Goal: Task Accomplishment & Management: Complete application form

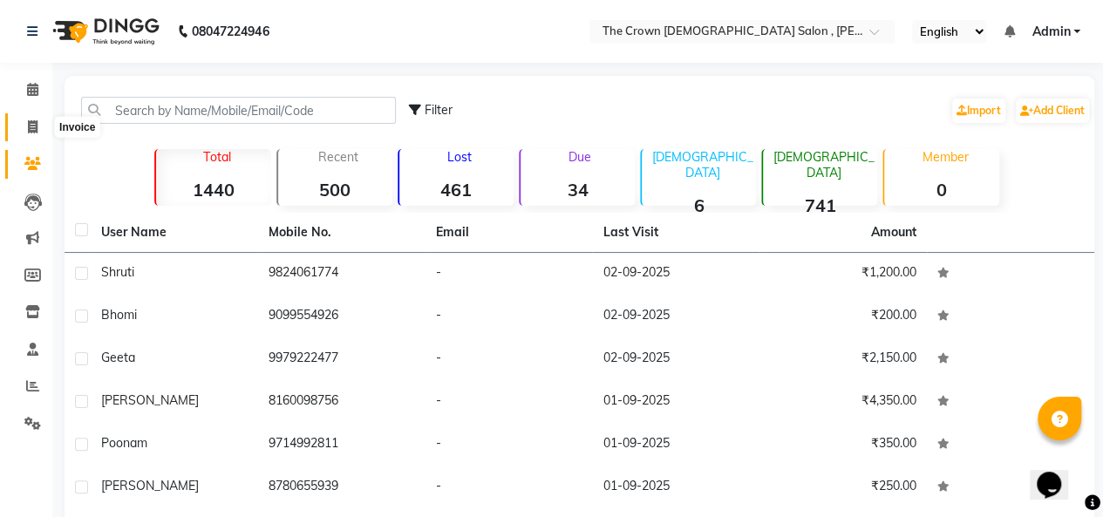
click at [32, 128] on icon at bounding box center [33, 126] width 10 height 13
select select "service"
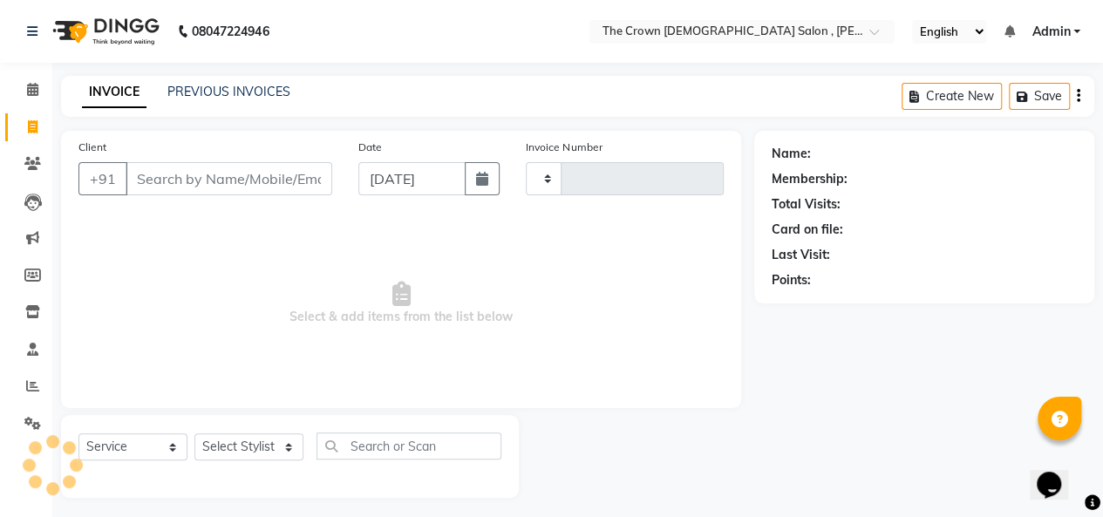
type input "1149"
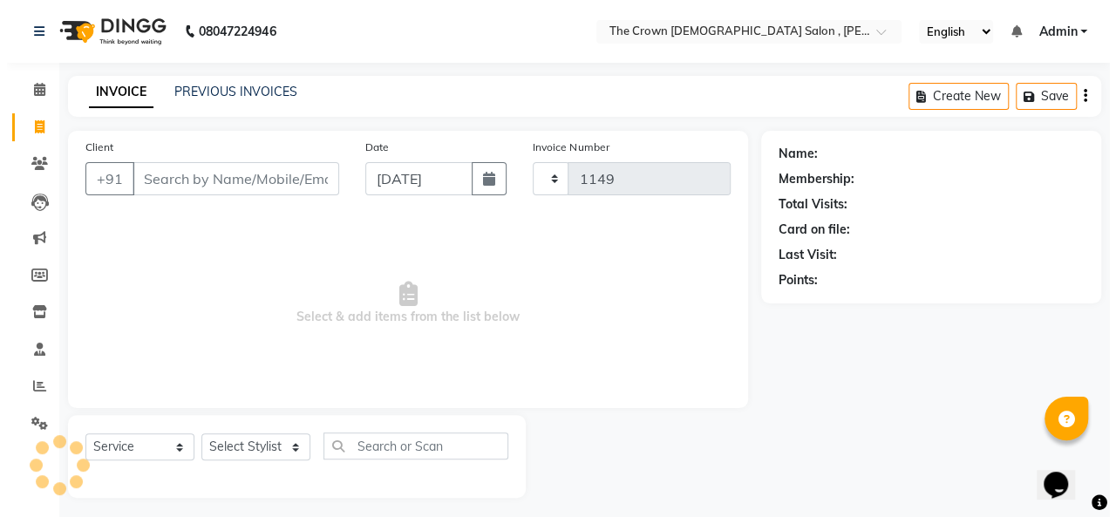
scroll to position [6, 0]
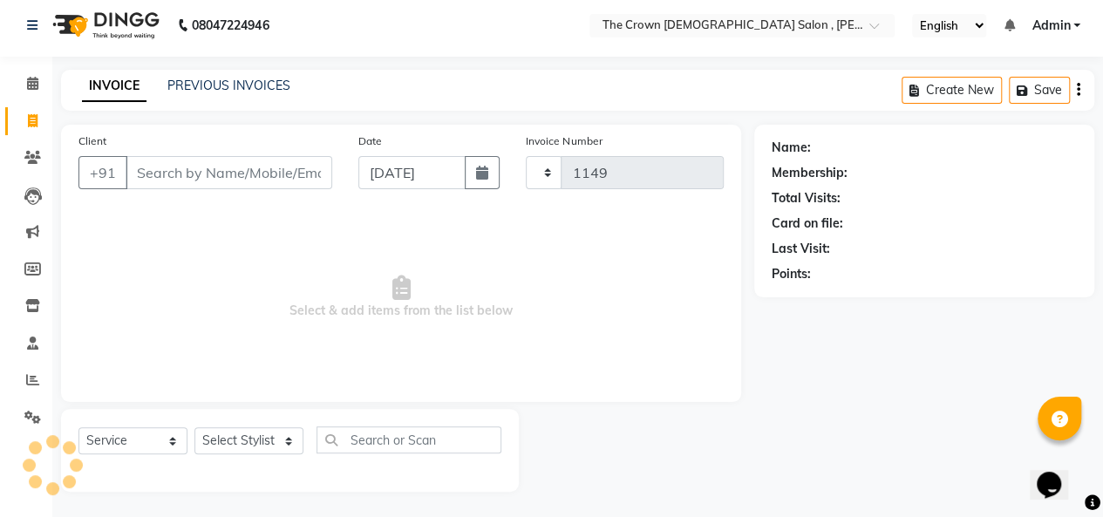
select select "7627"
click at [223, 440] on select "Select Stylist [PERSON_NAME] [PERSON_NAME] [PERSON_NAME] [PERSON_NAME] [PERSON_…" at bounding box center [248, 440] width 109 height 27
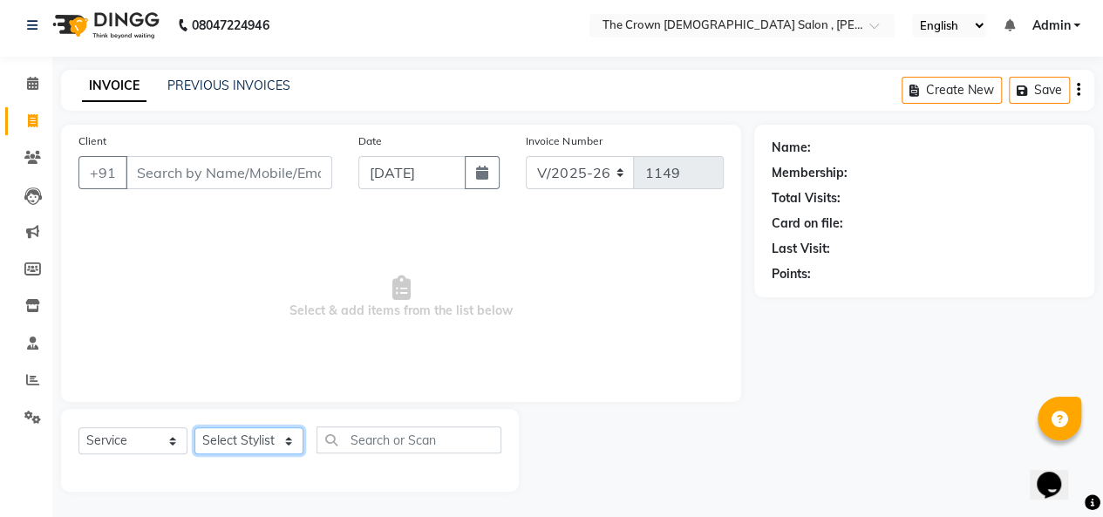
select select "67502"
click at [194, 427] on select "Select Stylist [PERSON_NAME] [PERSON_NAME] [PERSON_NAME] [PERSON_NAME] [PERSON_…" at bounding box center [248, 440] width 109 height 27
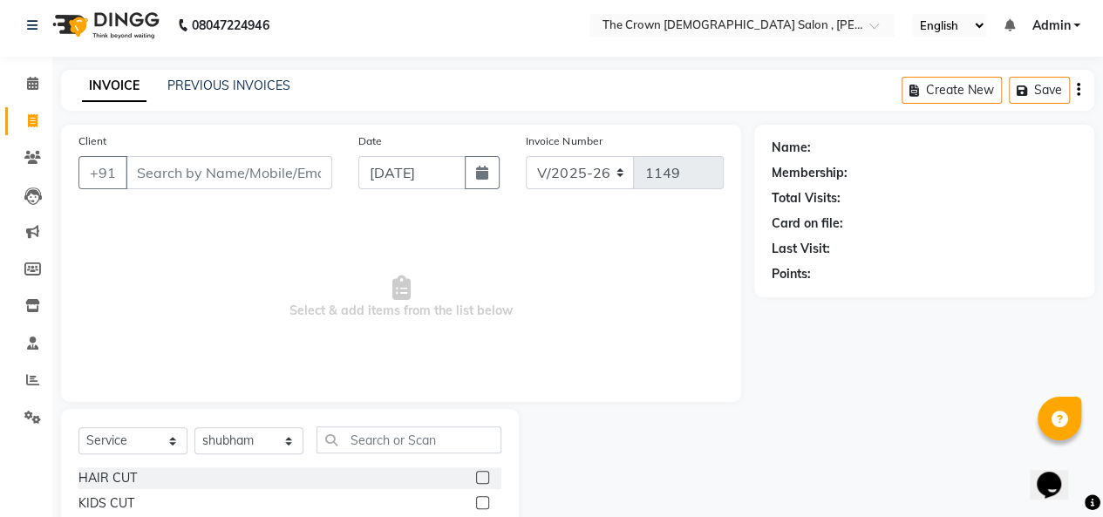
click at [476, 475] on label at bounding box center [482, 477] width 13 height 13
click at [476, 475] on input "checkbox" at bounding box center [481, 477] width 11 height 11
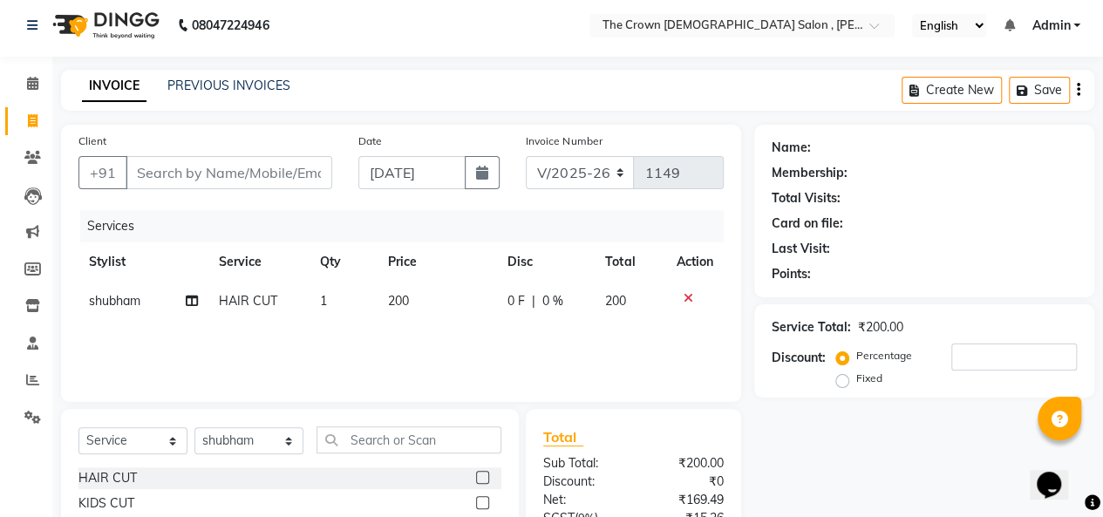
click at [476, 475] on label at bounding box center [482, 477] width 13 height 13
click at [476, 475] on input "checkbox" at bounding box center [481, 477] width 11 height 11
checkbox input "false"
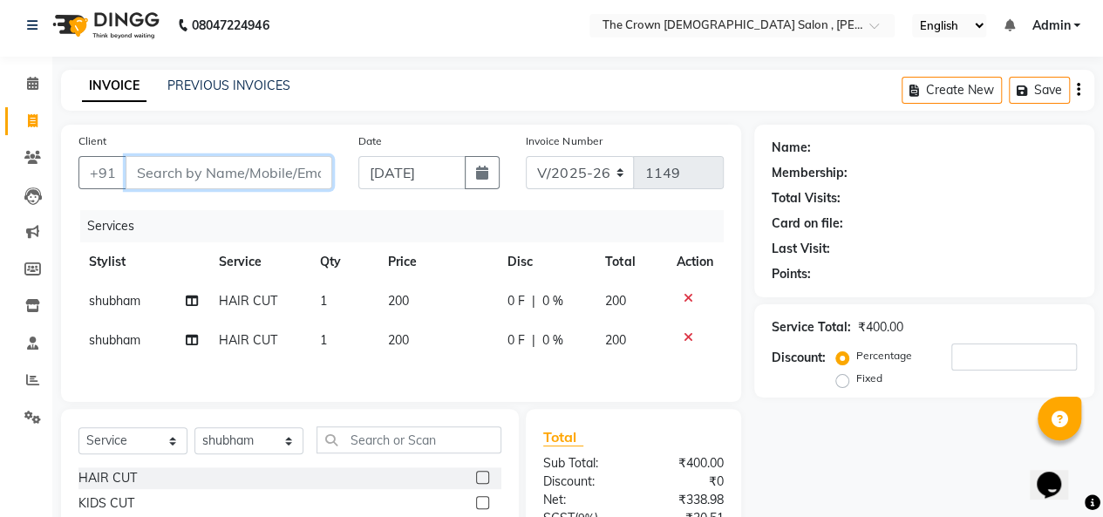
click at [275, 177] on input "Client" at bounding box center [229, 172] width 207 height 33
click at [686, 336] on icon at bounding box center [688, 337] width 10 height 12
click at [281, 170] on input "Client" at bounding box center [229, 172] width 207 height 33
type input "9"
type input "0"
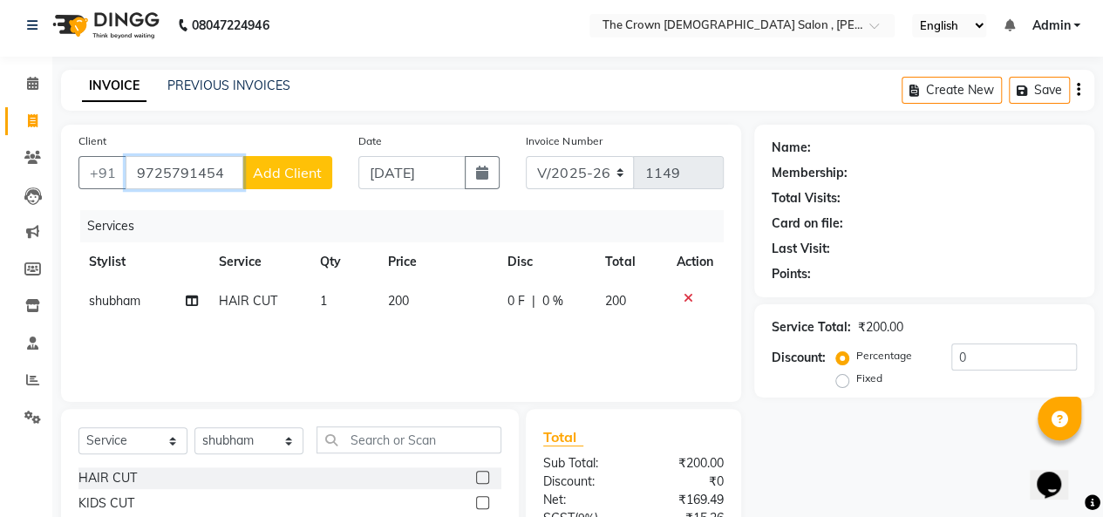
type input "9725791454"
click at [274, 168] on span "Add Client" at bounding box center [287, 172] width 69 height 17
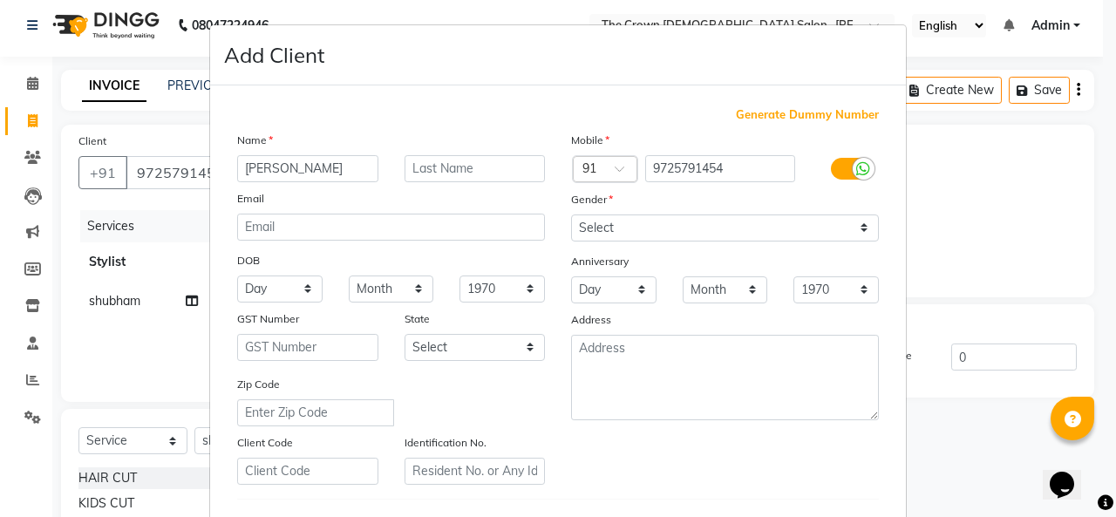
type input "[PERSON_NAME]"
click at [437, 161] on input "text" at bounding box center [474, 168] width 141 height 27
type input "[PERSON_NAME]"
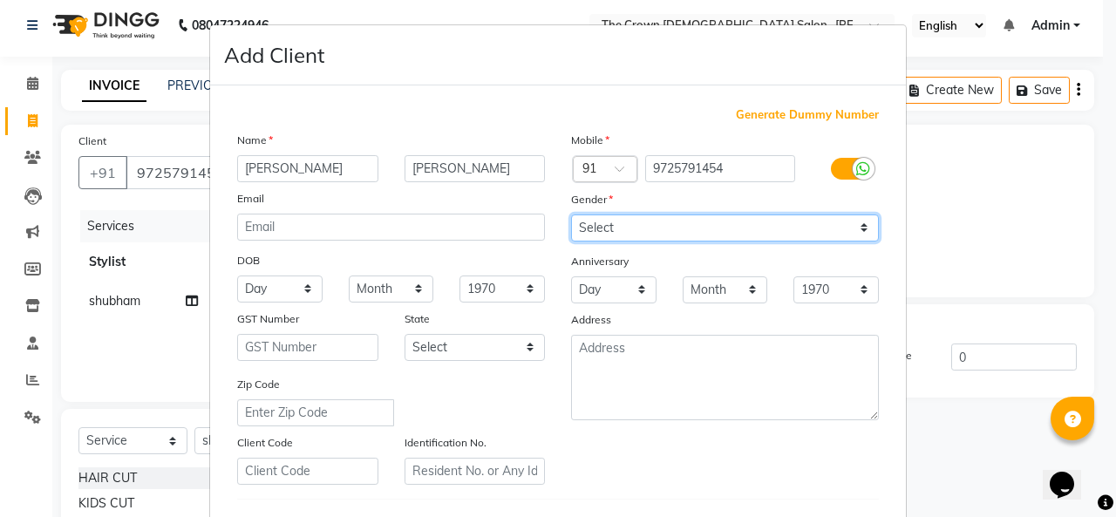
click at [657, 221] on select "Select [DEMOGRAPHIC_DATA] [DEMOGRAPHIC_DATA] Other Prefer Not To Say" at bounding box center [725, 227] width 308 height 27
select select "[DEMOGRAPHIC_DATA]"
click at [571, 214] on select "Select [DEMOGRAPHIC_DATA] [DEMOGRAPHIC_DATA] Other Prefer Not To Say" at bounding box center [725, 227] width 308 height 27
click at [920, 436] on ngb-modal-window "Add Client Generate Dummy Number Name [PERSON_NAME] Email DOB Day 01 02 03 04 0…" at bounding box center [558, 258] width 1116 height 517
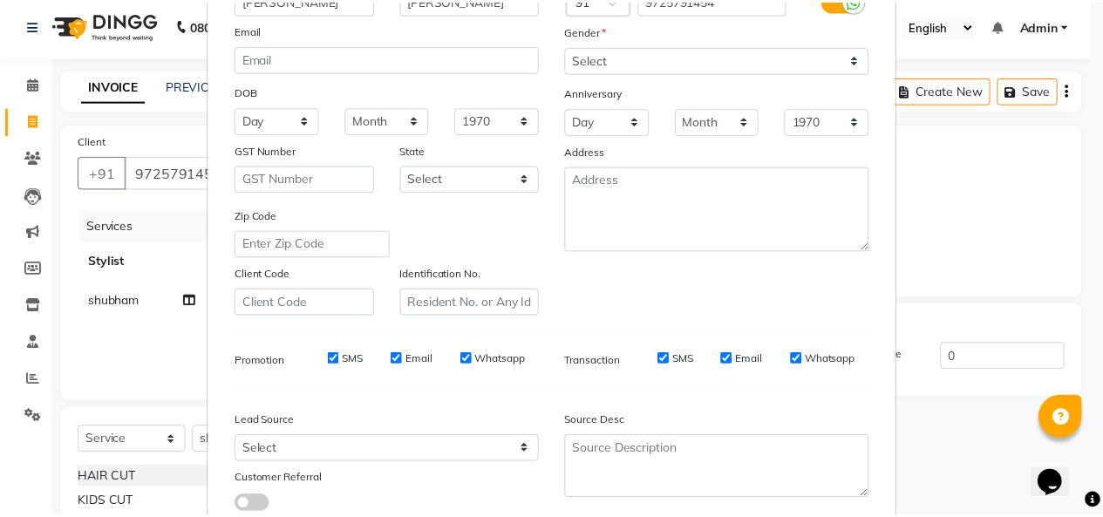
scroll to position [284, 0]
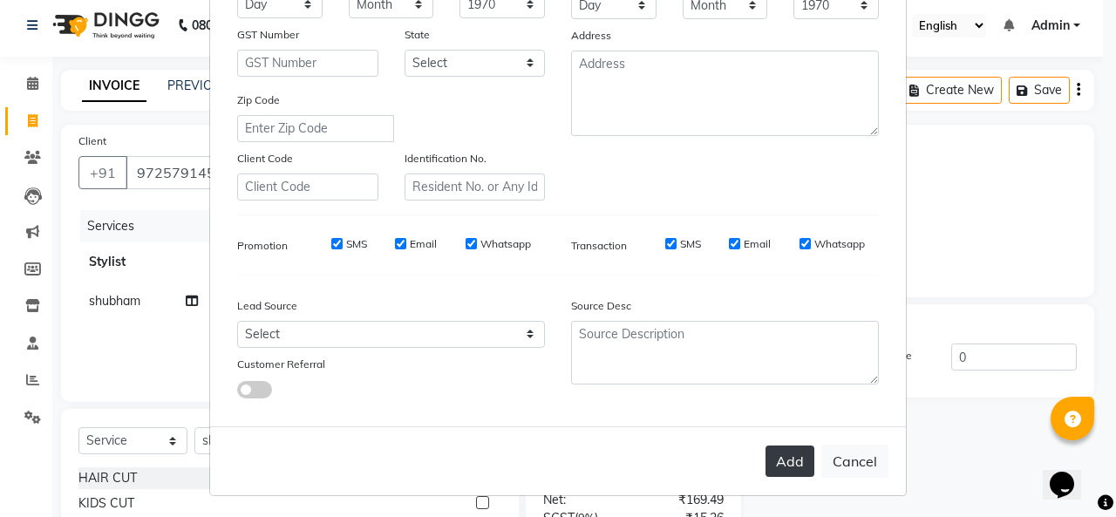
click at [788, 459] on button "Add" at bounding box center [789, 460] width 49 height 31
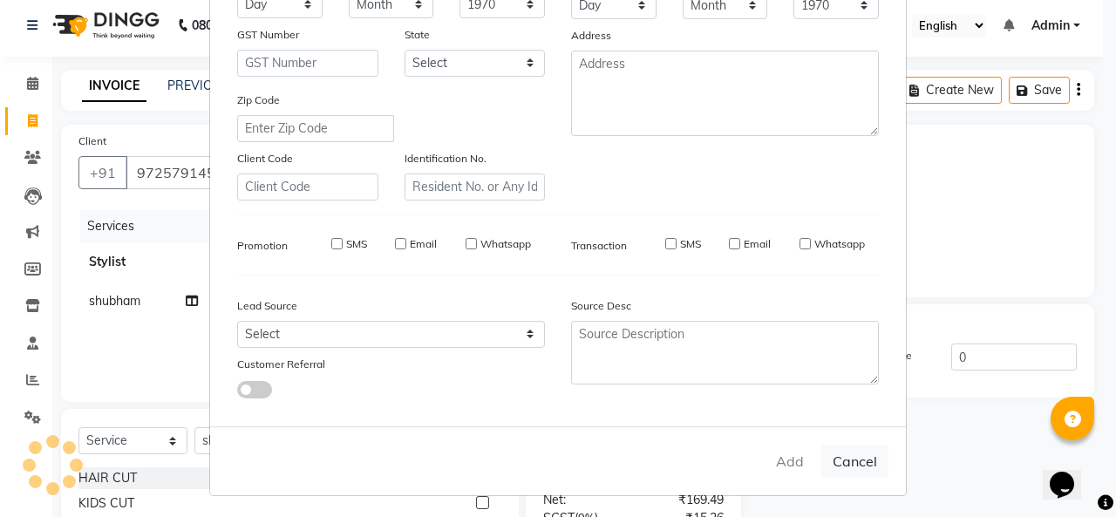
select select
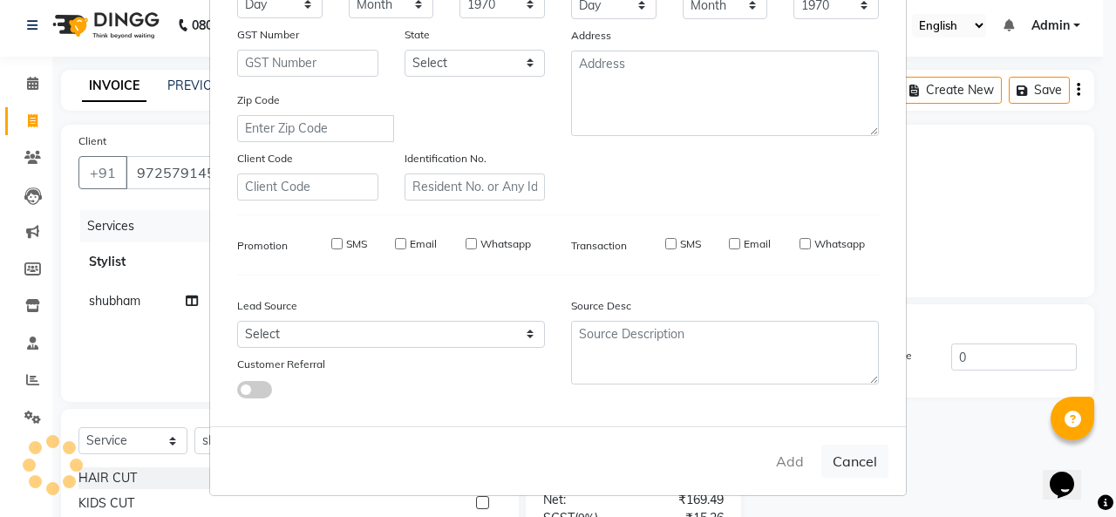
select select
checkbox input "false"
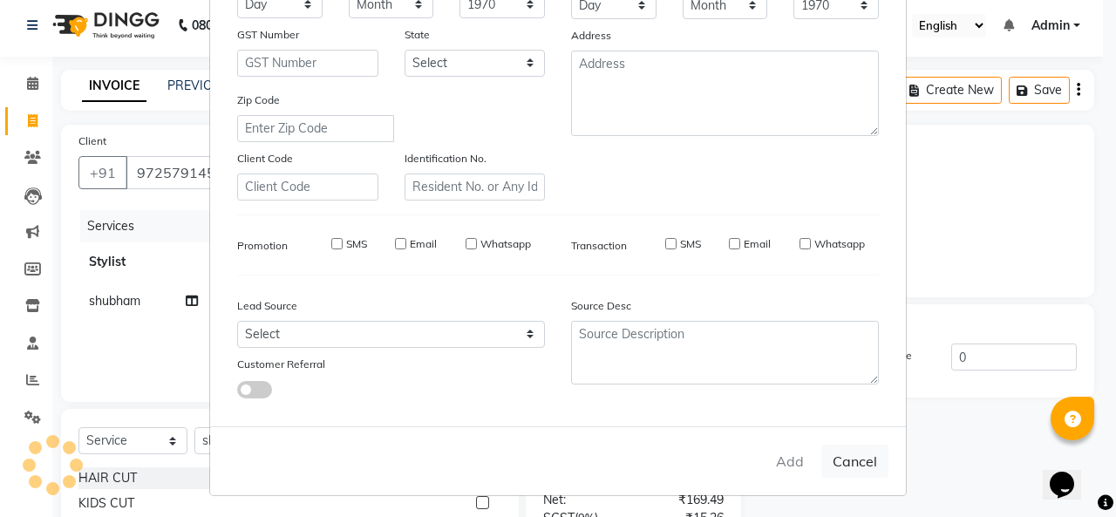
checkbox input "false"
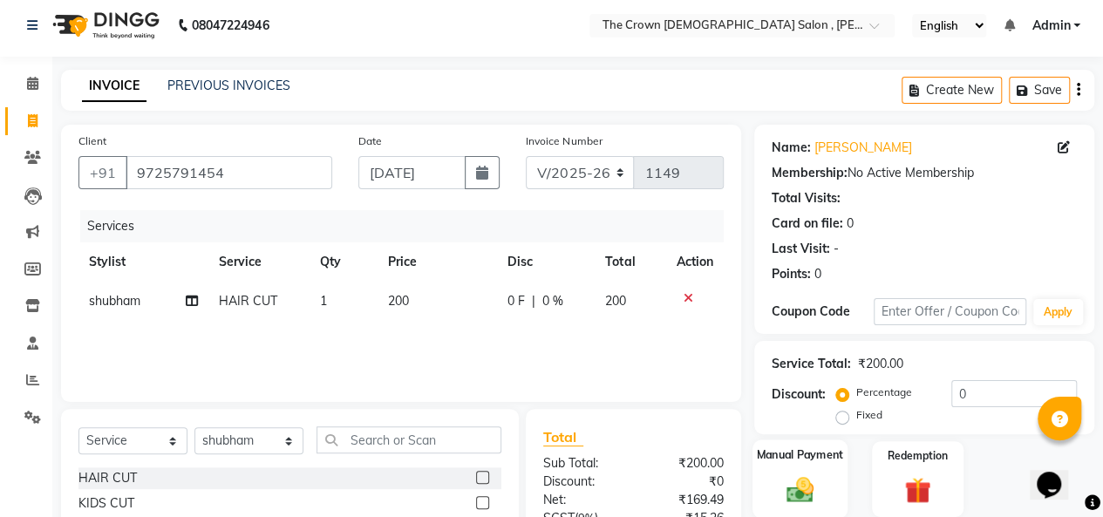
click at [769, 472] on div "Manual Payment" at bounding box center [799, 478] width 95 height 79
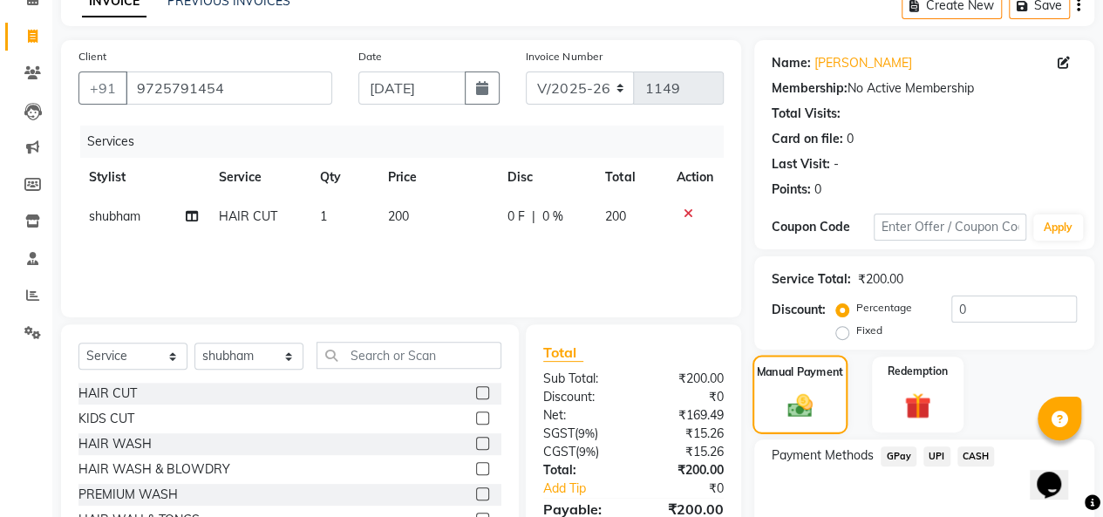
scroll to position [180, 0]
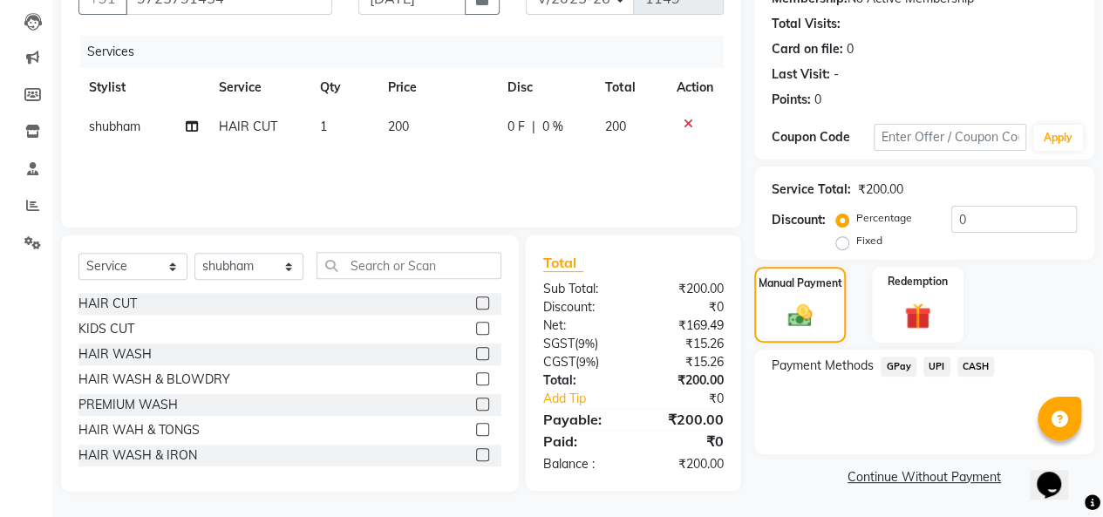
click at [967, 365] on span "CASH" at bounding box center [975, 366] width 37 height 20
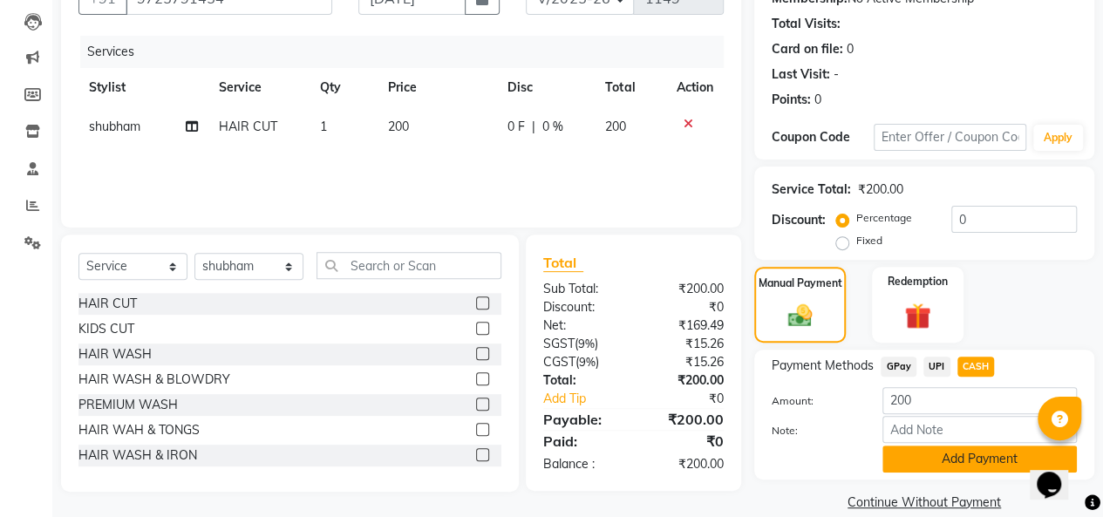
click at [927, 457] on button "Add Payment" at bounding box center [979, 458] width 194 height 27
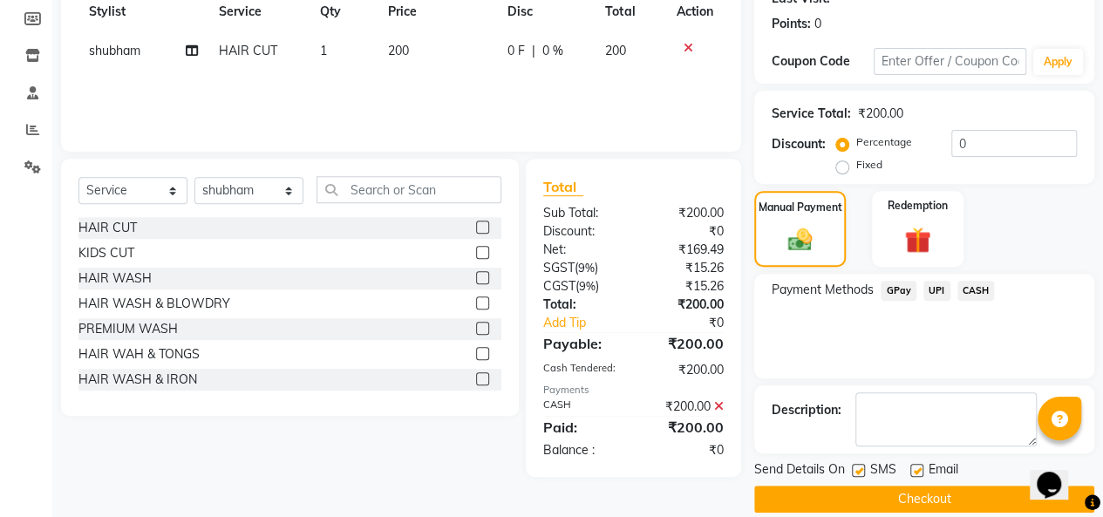
scroll to position [275, 0]
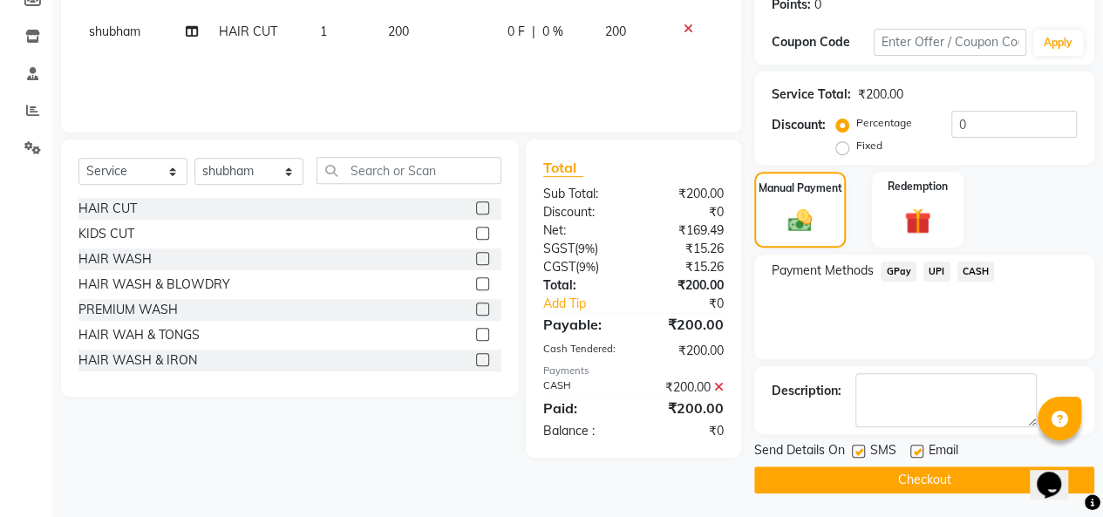
click at [913, 449] on label at bounding box center [916, 451] width 13 height 13
click at [913, 449] on input "checkbox" at bounding box center [915, 451] width 11 height 11
checkbox input "false"
click at [895, 481] on button "Checkout" at bounding box center [924, 479] width 340 height 27
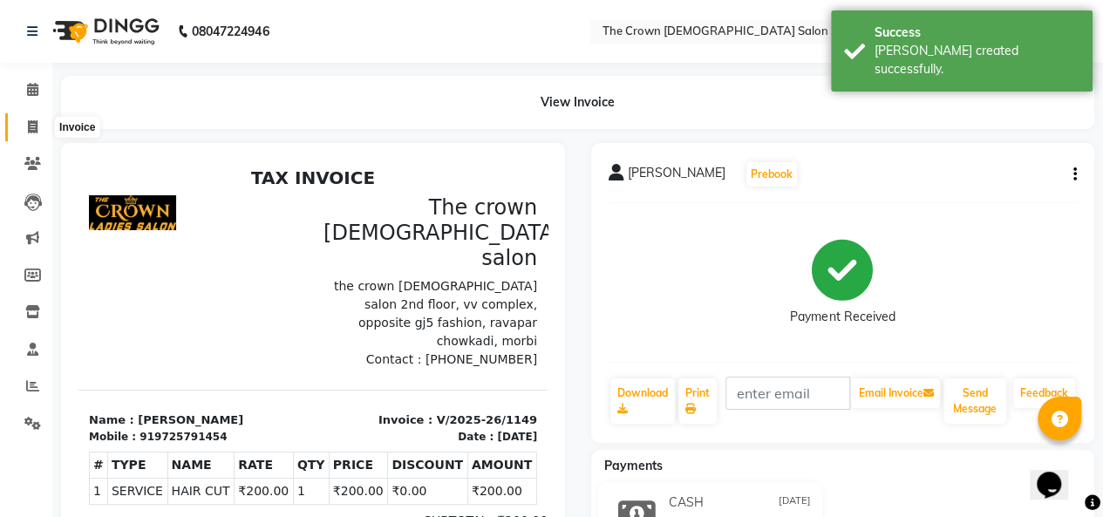
click at [35, 123] on icon at bounding box center [33, 126] width 10 height 13
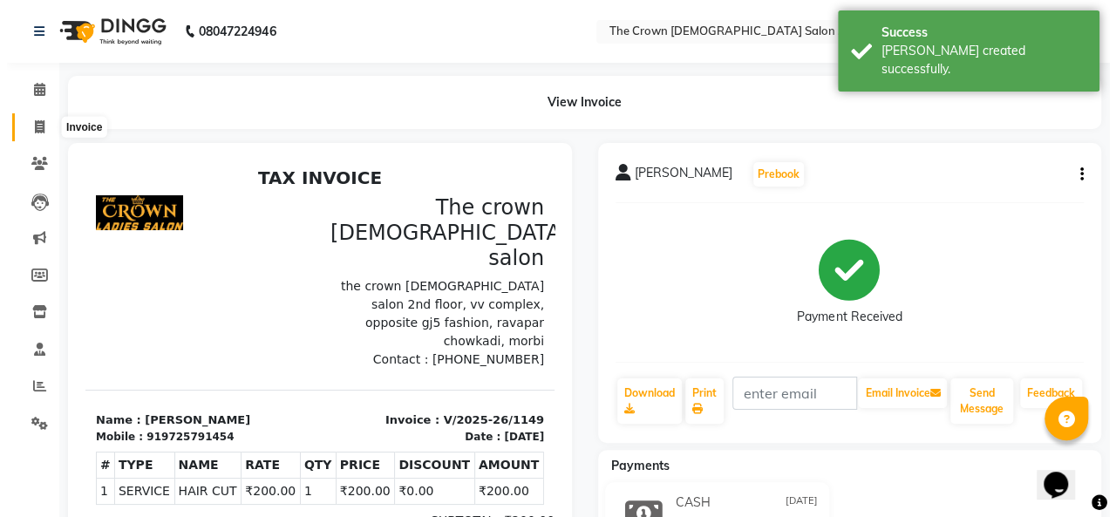
scroll to position [6, 0]
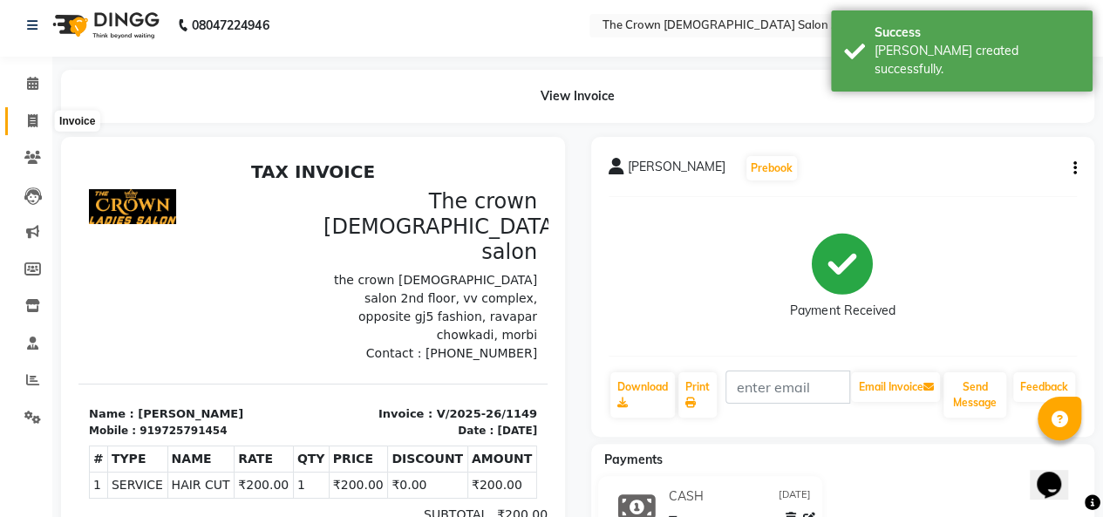
select select "7627"
select select "service"
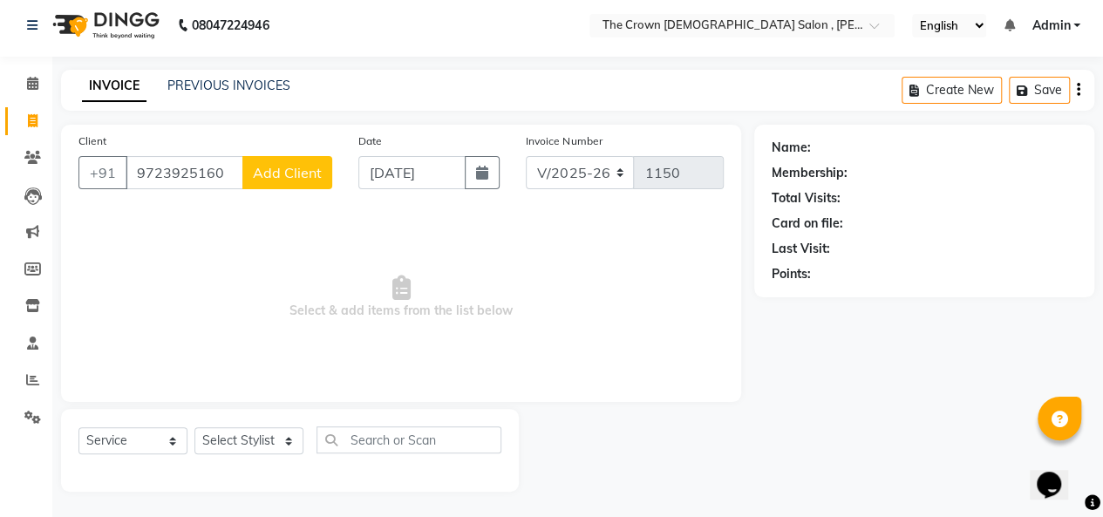
type input "9723925160"
click at [269, 177] on span "Add Client" at bounding box center [287, 172] width 69 height 17
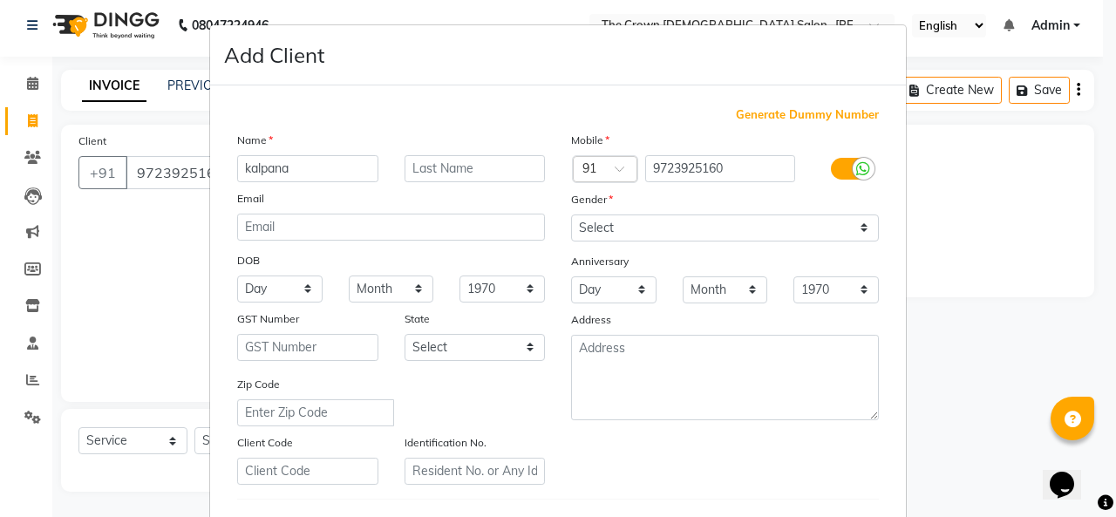
type input "kalpana"
click at [599, 225] on select "Select [DEMOGRAPHIC_DATA] [DEMOGRAPHIC_DATA] Other Prefer Not To Say" at bounding box center [725, 227] width 308 height 27
select select "[DEMOGRAPHIC_DATA]"
click at [571, 214] on select "Select [DEMOGRAPHIC_DATA] [DEMOGRAPHIC_DATA] Other Prefer Not To Say" at bounding box center [725, 227] width 308 height 27
click at [948, 350] on ngb-modal-window "Add Client Generate Dummy Number Name kalpana Email DOB Day 01 02 03 04 05 06 0…" at bounding box center [558, 258] width 1116 height 517
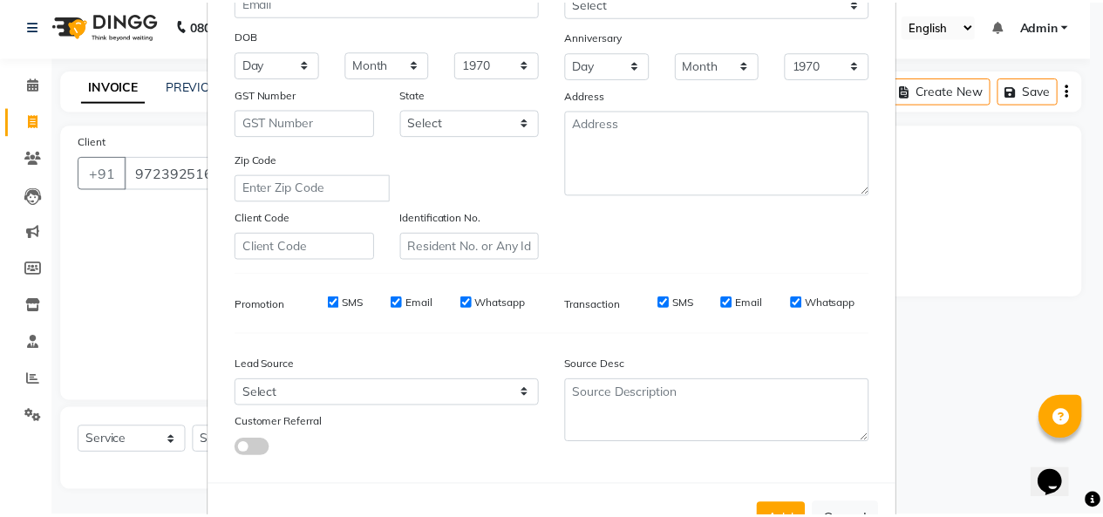
scroll to position [284, 0]
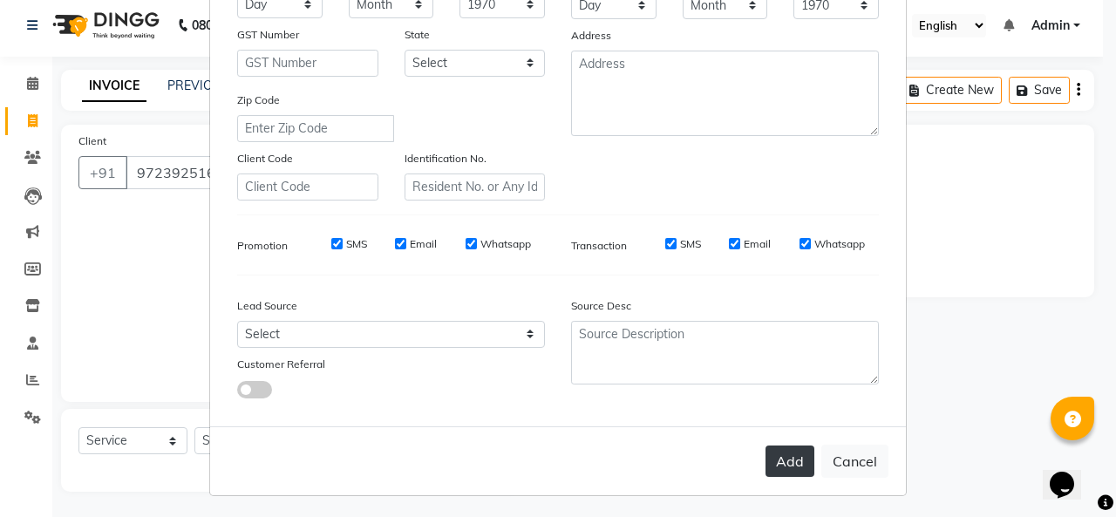
click at [784, 457] on button "Add" at bounding box center [789, 460] width 49 height 31
select select
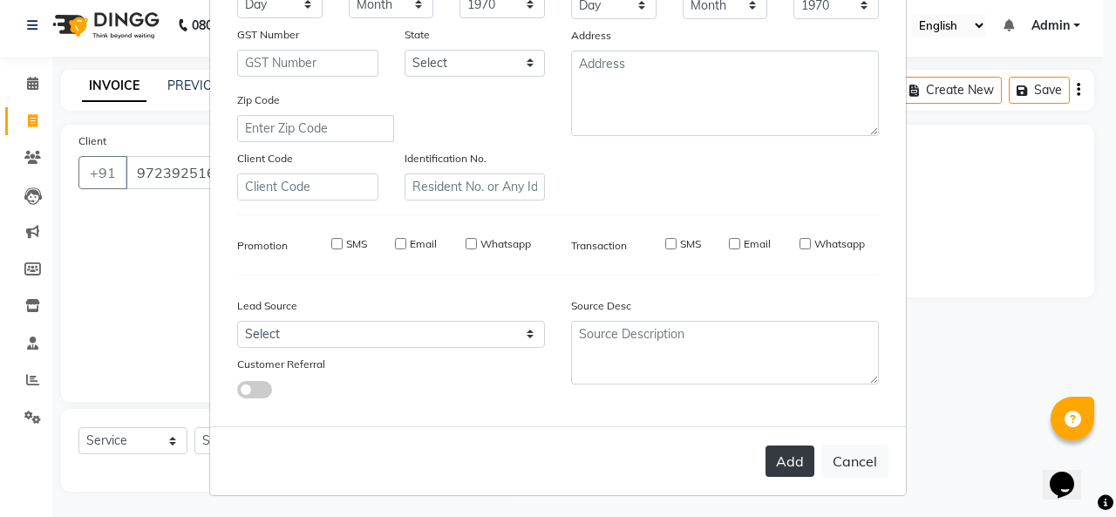
select select
checkbox input "false"
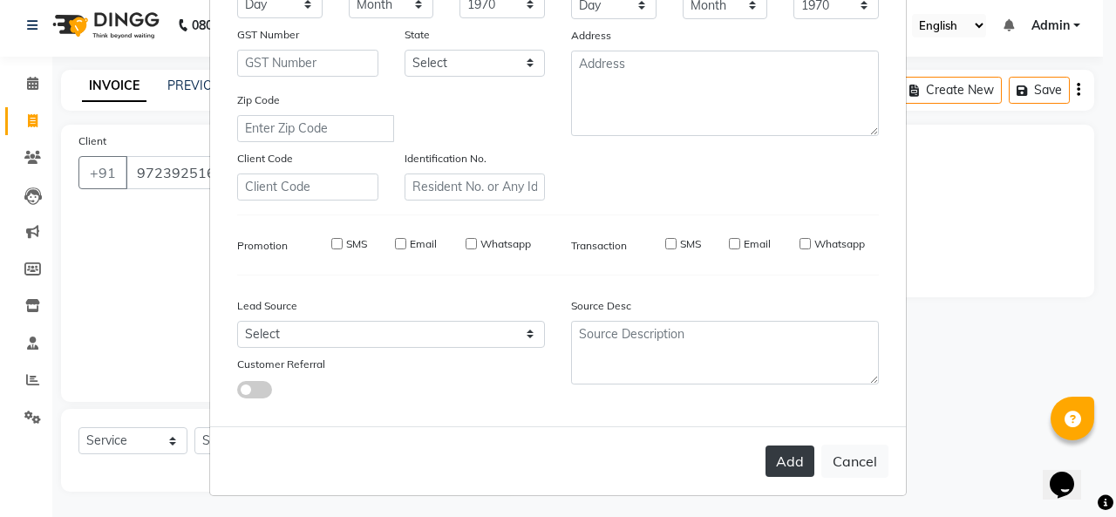
checkbox input "false"
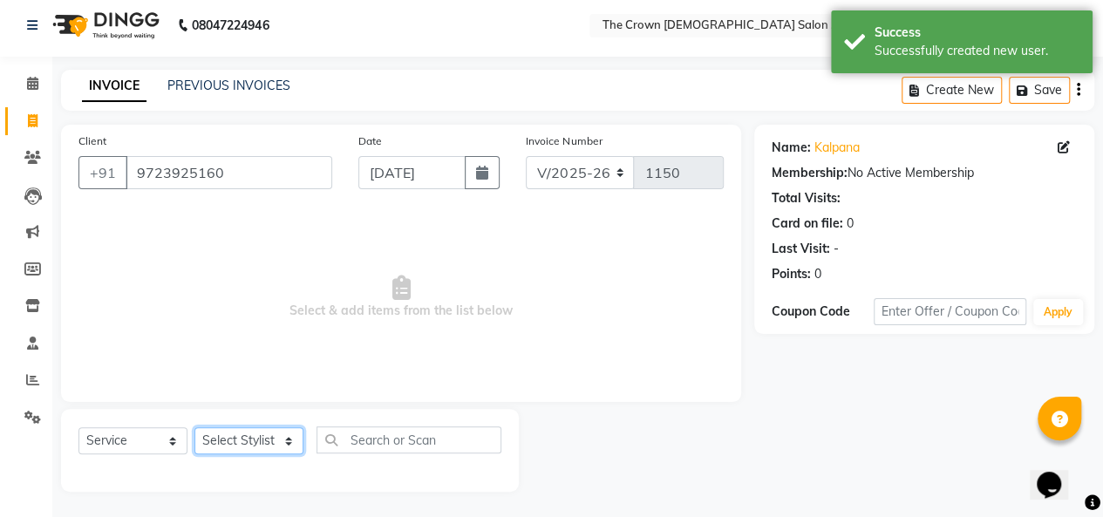
click at [232, 445] on select "Select Stylist [PERSON_NAME] [PERSON_NAME] [PERSON_NAME] [PERSON_NAME] [PERSON_…" at bounding box center [248, 440] width 109 height 27
select select "73631"
click at [194, 427] on select "Select Stylist [PERSON_NAME] [PERSON_NAME] [PERSON_NAME] [PERSON_NAME] [PERSON_…" at bounding box center [248, 440] width 109 height 27
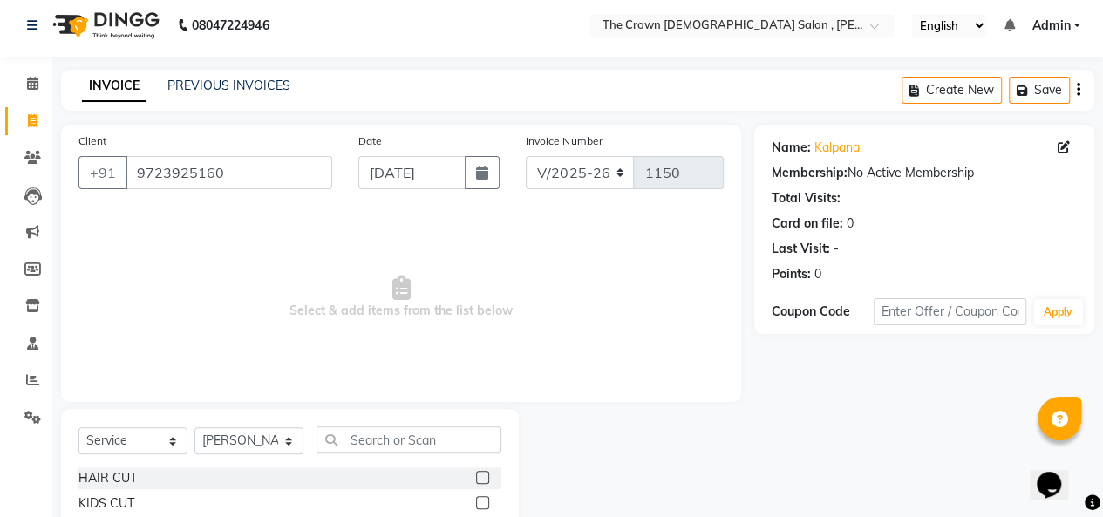
click at [476, 475] on label at bounding box center [482, 477] width 13 height 13
click at [476, 475] on input "checkbox" at bounding box center [481, 477] width 11 height 11
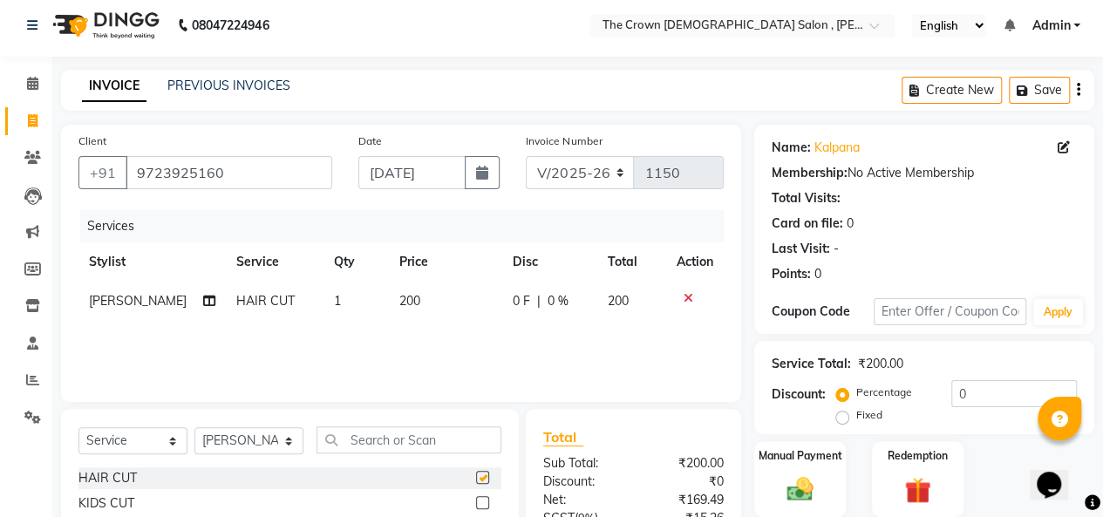
checkbox input "false"
click at [768, 470] on div "Manual Payment" at bounding box center [799, 478] width 95 height 79
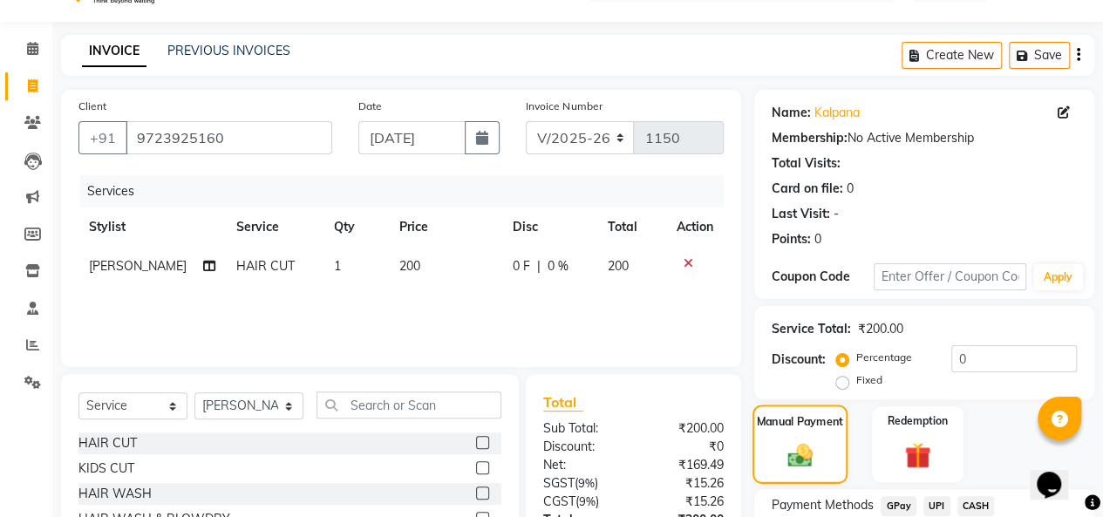
scroll to position [180, 0]
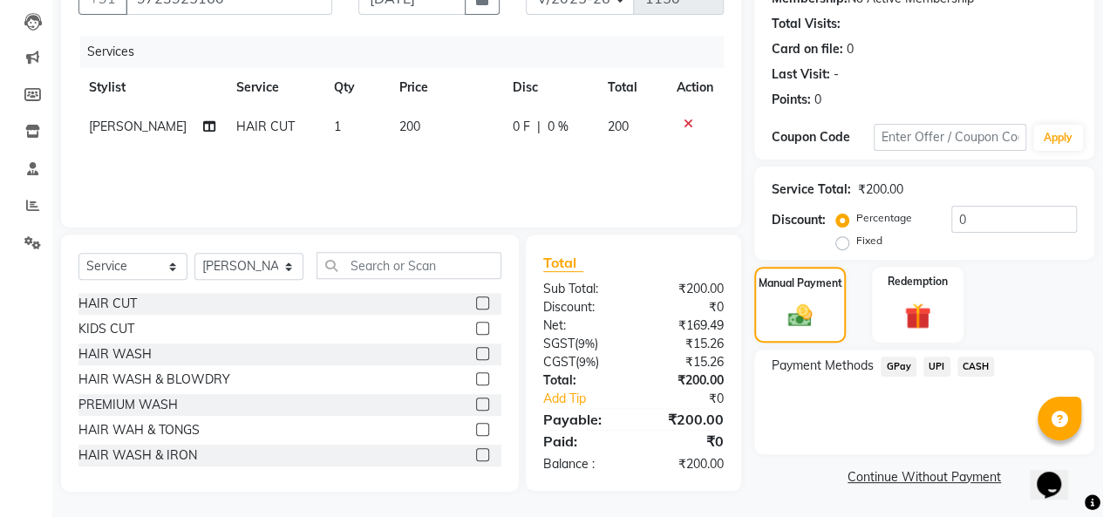
click at [968, 363] on span "CASH" at bounding box center [975, 366] width 37 height 20
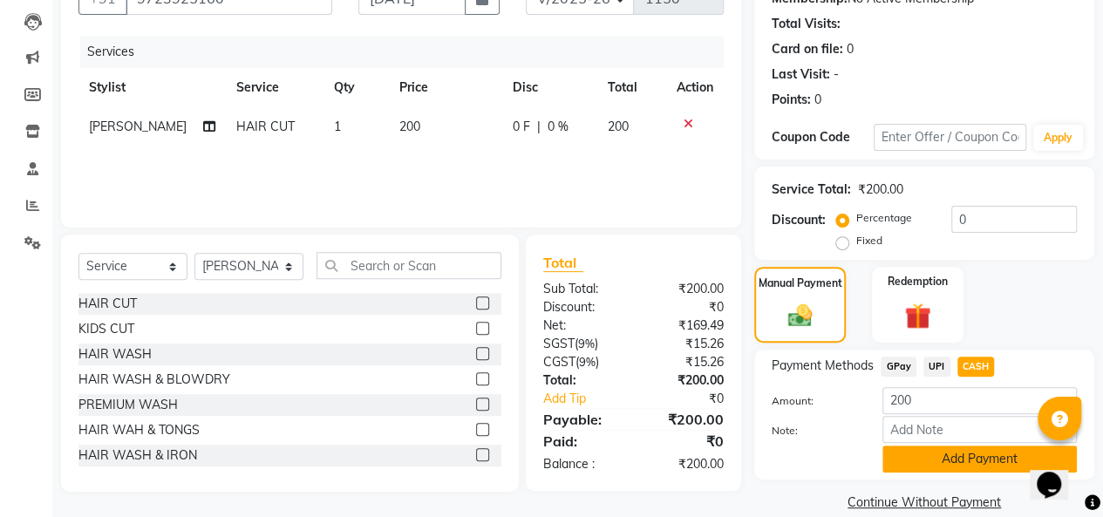
click at [941, 458] on button "Add Payment" at bounding box center [979, 458] width 194 height 27
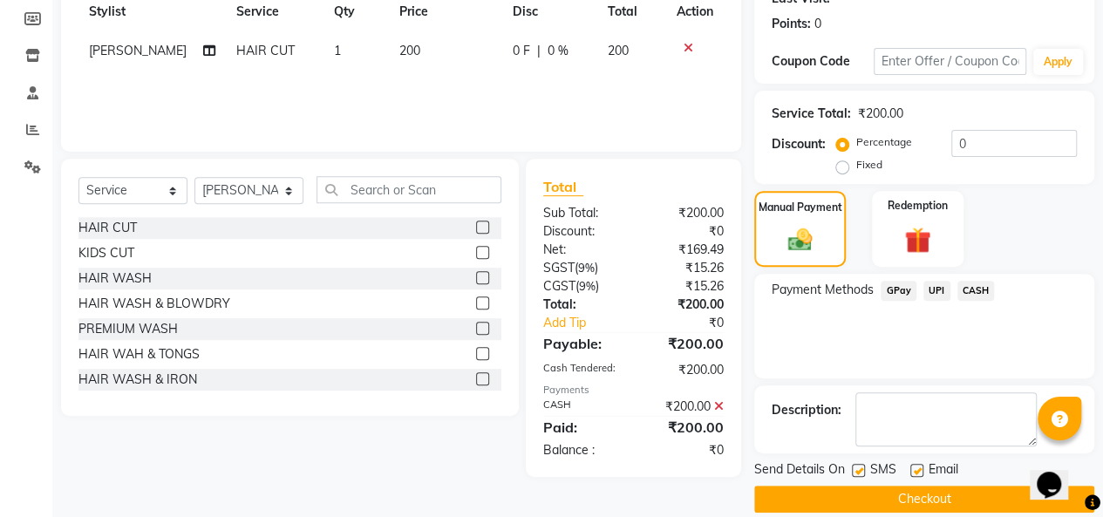
scroll to position [275, 0]
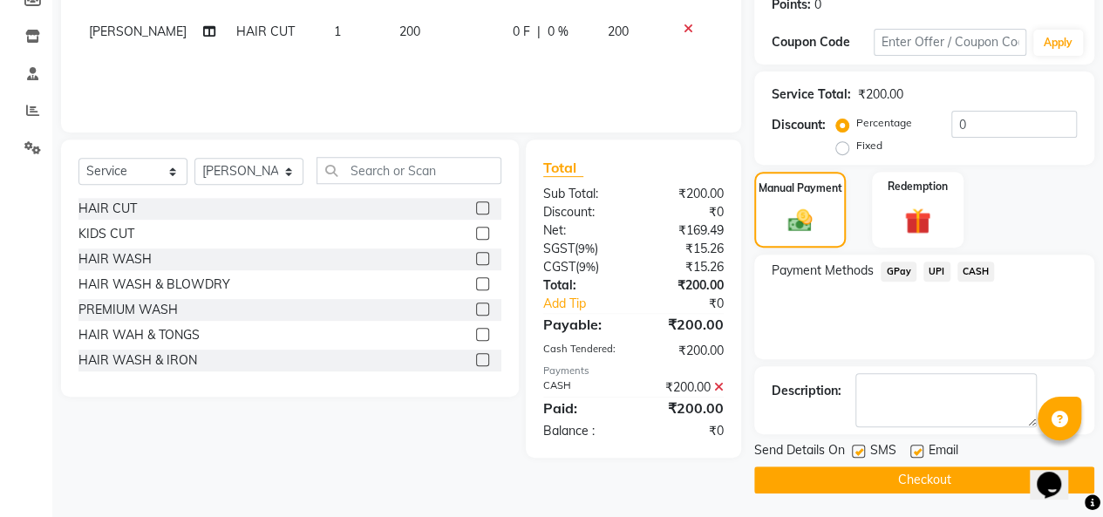
click at [913, 451] on label at bounding box center [916, 451] width 13 height 13
click at [913, 451] on input "checkbox" at bounding box center [915, 451] width 11 height 11
checkbox input "false"
click at [897, 476] on button "Checkout" at bounding box center [924, 479] width 340 height 27
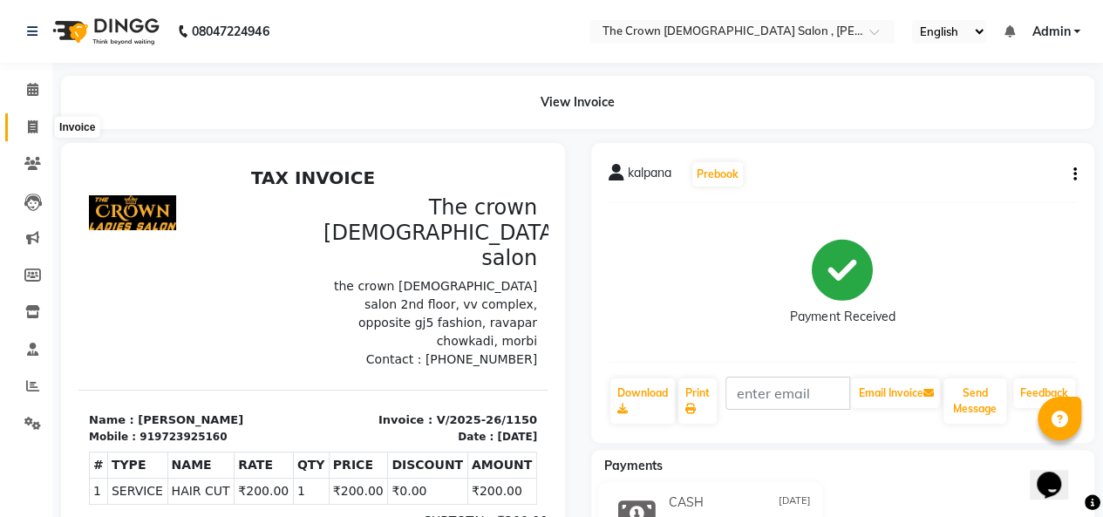
click at [31, 125] on icon at bounding box center [33, 126] width 10 height 13
select select "service"
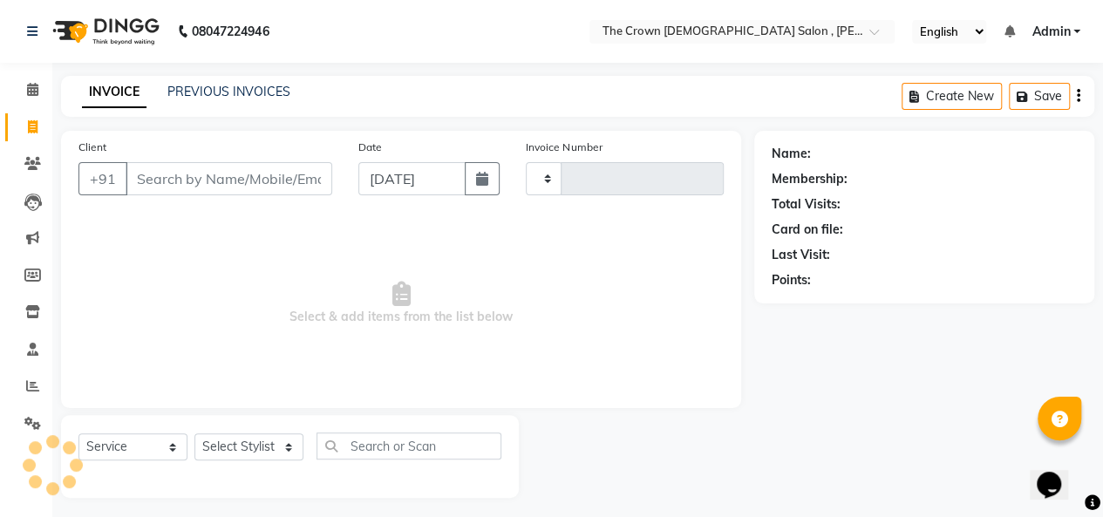
type input "1151"
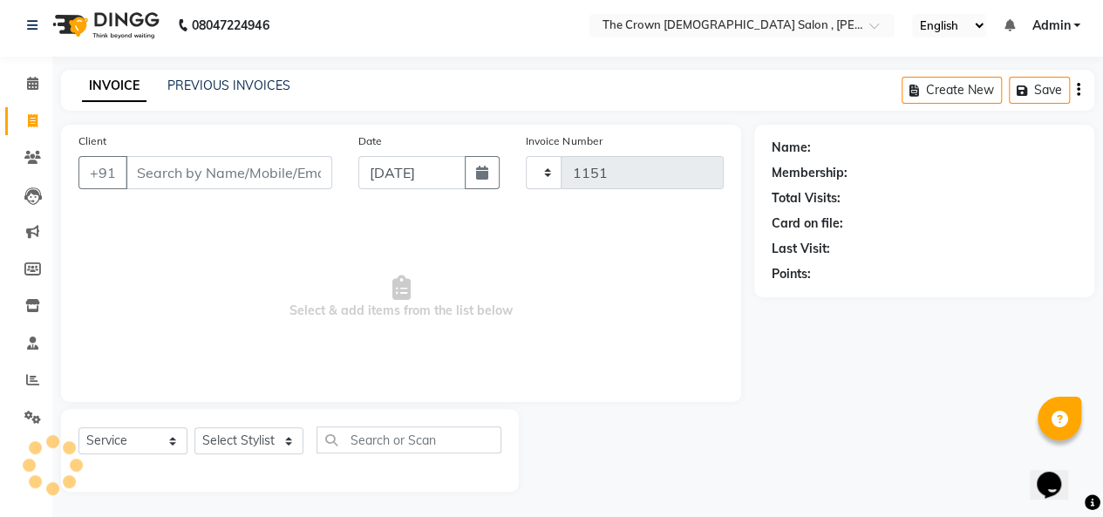
select select "7627"
